Goal: Find specific page/section

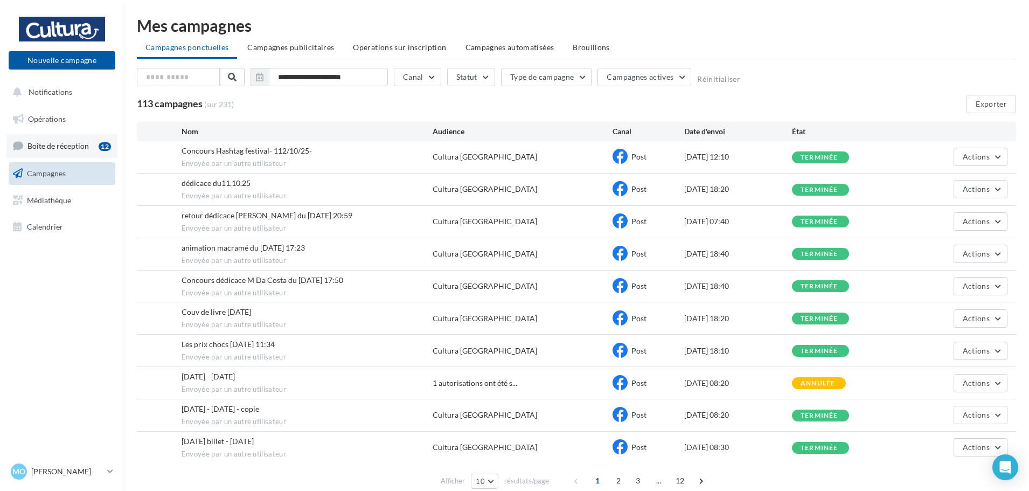
click at [75, 148] on span "Boîte de réception" at bounding box center [57, 145] width 61 height 9
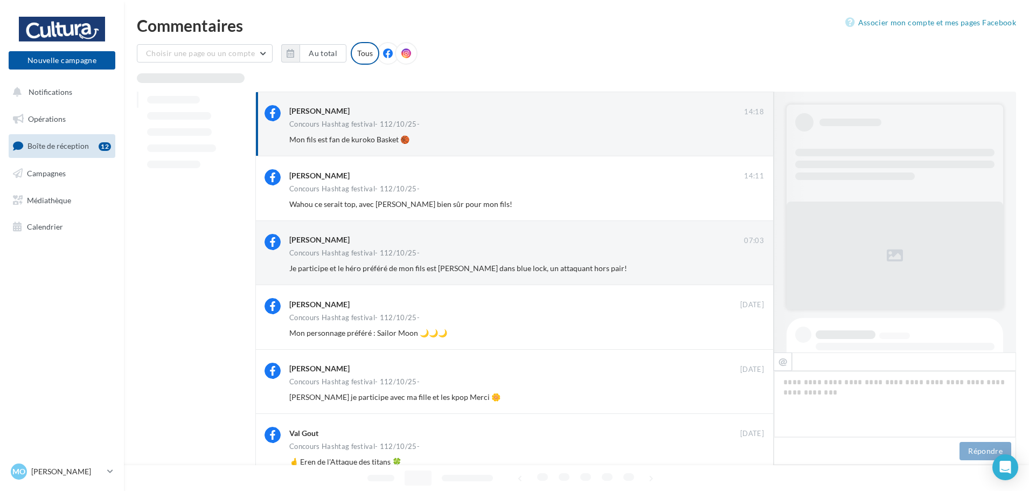
scroll to position [300, 0]
